Goal: Task Accomplishment & Management: Complete application form

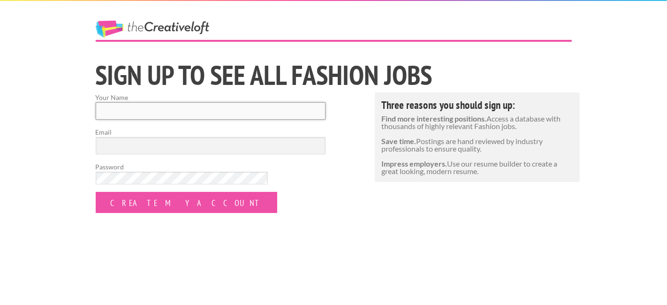
click at [189, 102] on input "Your Name" at bounding box center [211, 110] width 230 height 17
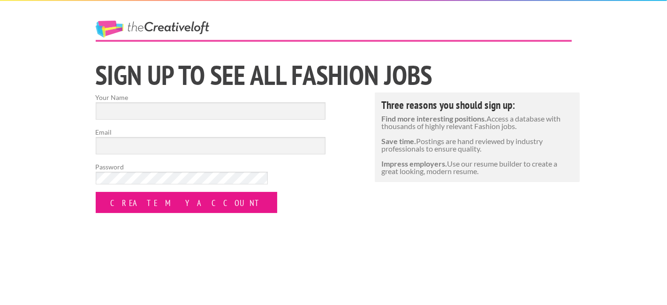
click at [204, 192] on input "Create my Account" at bounding box center [187, 202] width 182 height 21
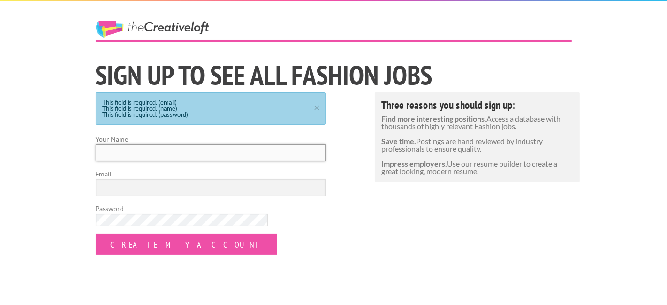
click at [182, 144] on input "Your Name" at bounding box center [211, 152] width 230 height 17
type input "[PERSON_NAME]"
click at [193, 179] on input "Email" at bounding box center [211, 187] width 230 height 17
click at [304, 212] on form "Your Name Emily Carpineto Email carpin35@students.rowan.edu Password Create my …" at bounding box center [211, 194] width 230 height 121
click at [283, 179] on input "carpin35@students.rowan.edu" at bounding box center [211, 187] width 230 height 17
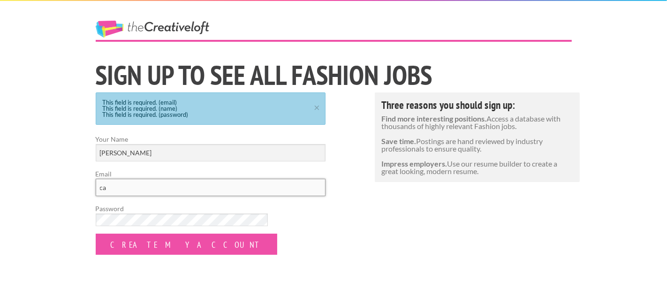
type input "c"
click at [283, 179] on input "Email" at bounding box center [211, 187] width 230 height 17
type input "emilycarpineto@gmail.com"
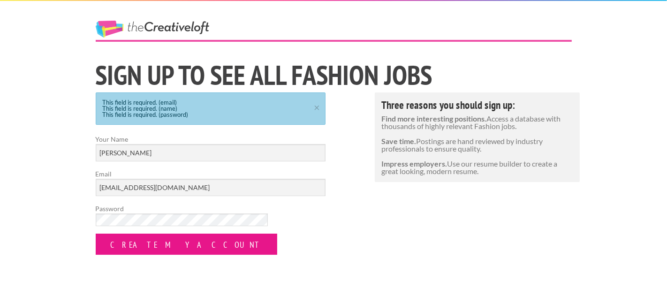
click at [212, 234] on input "Create my Account" at bounding box center [187, 244] width 182 height 21
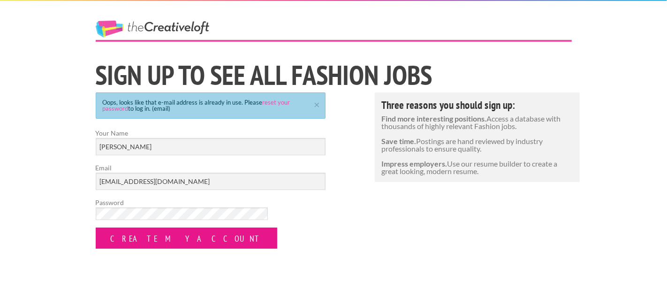
click at [212, 227] on input "Create my Account" at bounding box center [187, 237] width 182 height 21
